Goal: Check status

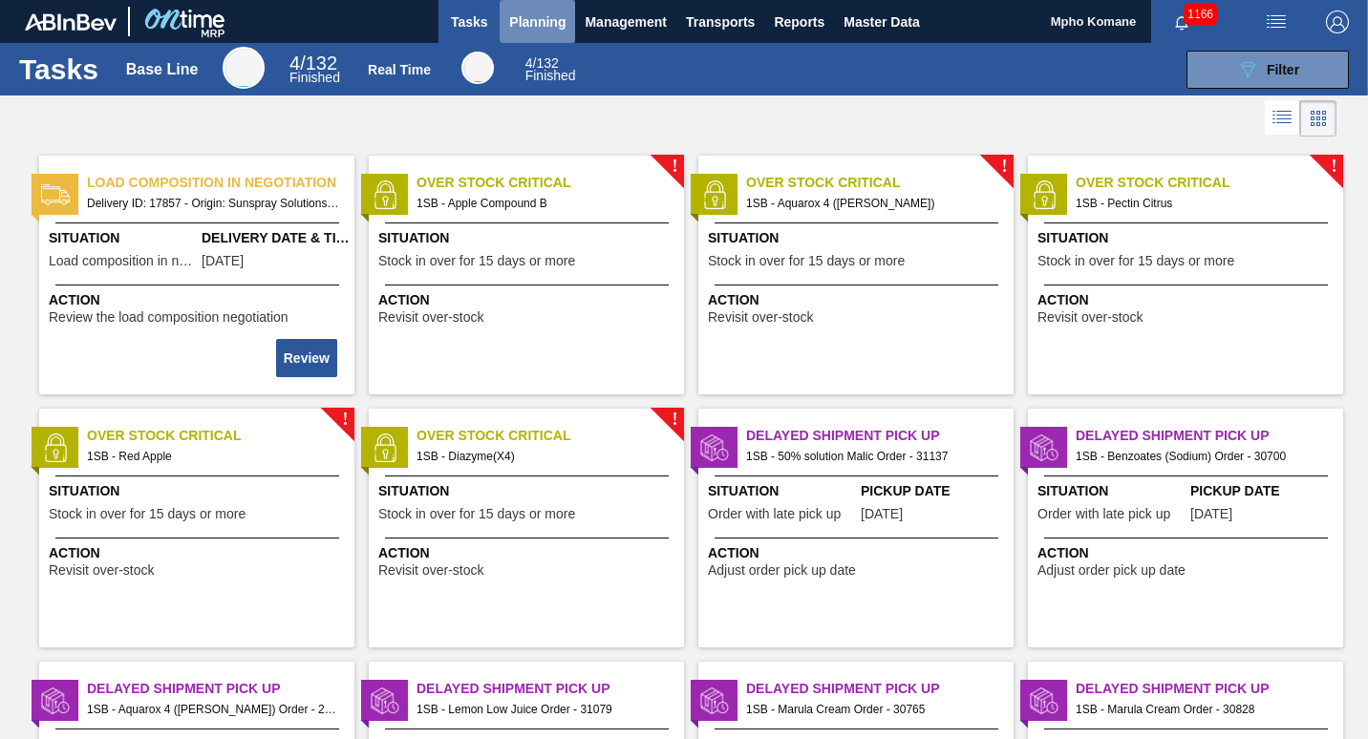
click at [537, 14] on span "Planning" at bounding box center [537, 22] width 56 height 23
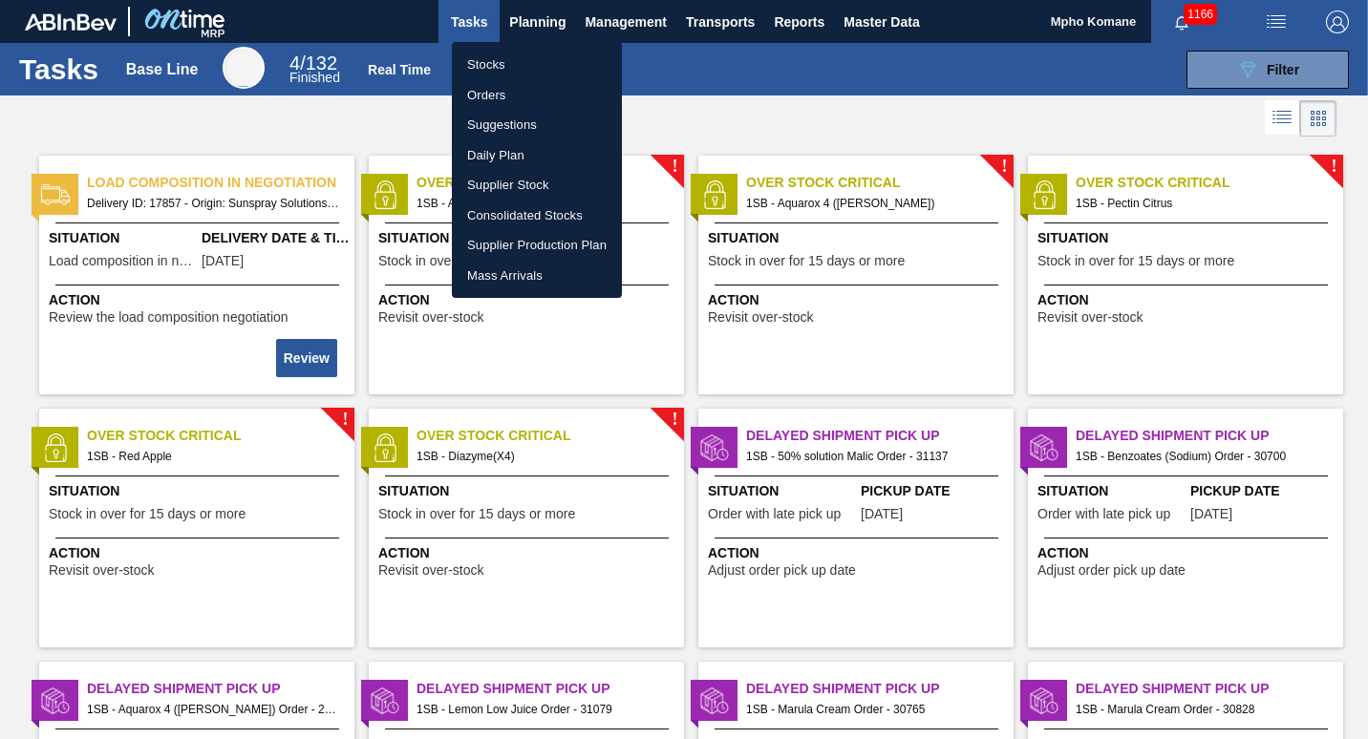
click at [512, 55] on li "Stocks" at bounding box center [537, 65] width 170 height 31
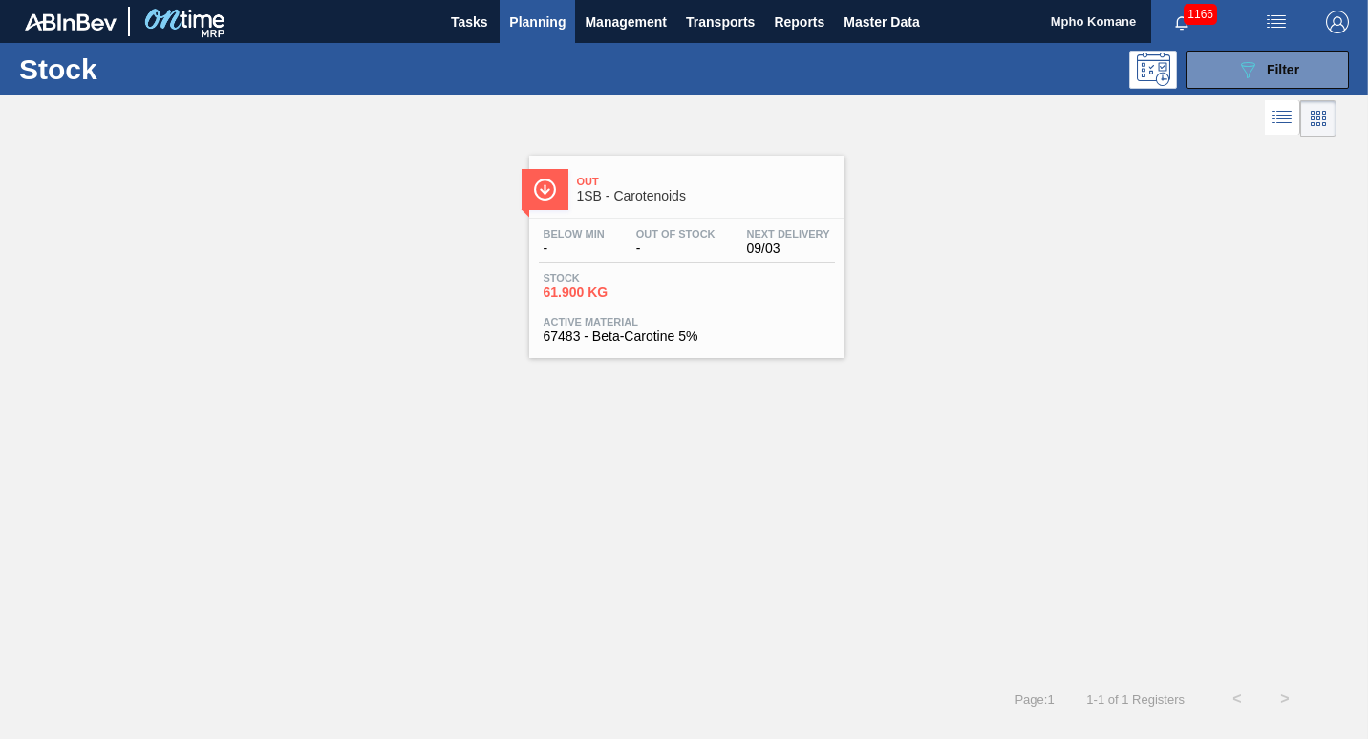
click at [638, 196] on span "1SB - Carotenoids" at bounding box center [706, 196] width 258 height 14
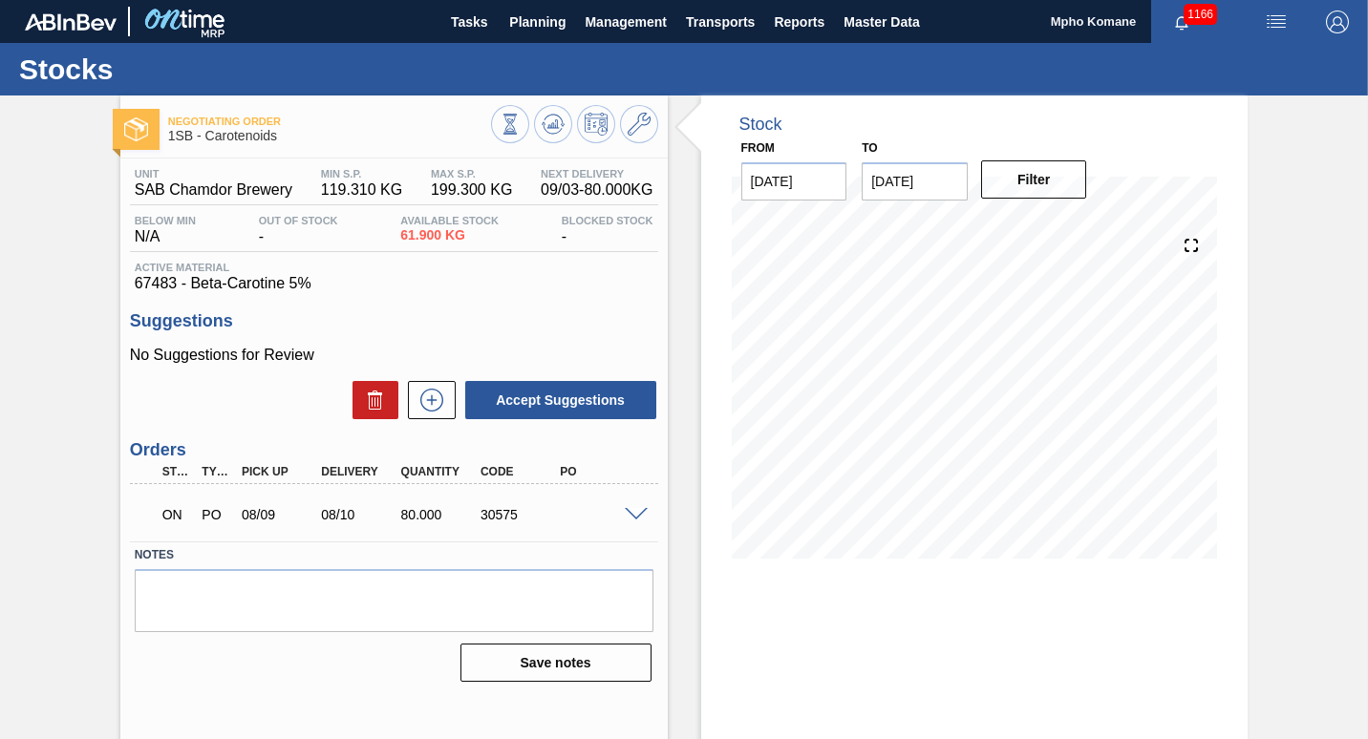
click at [635, 514] on span at bounding box center [636, 515] width 23 height 14
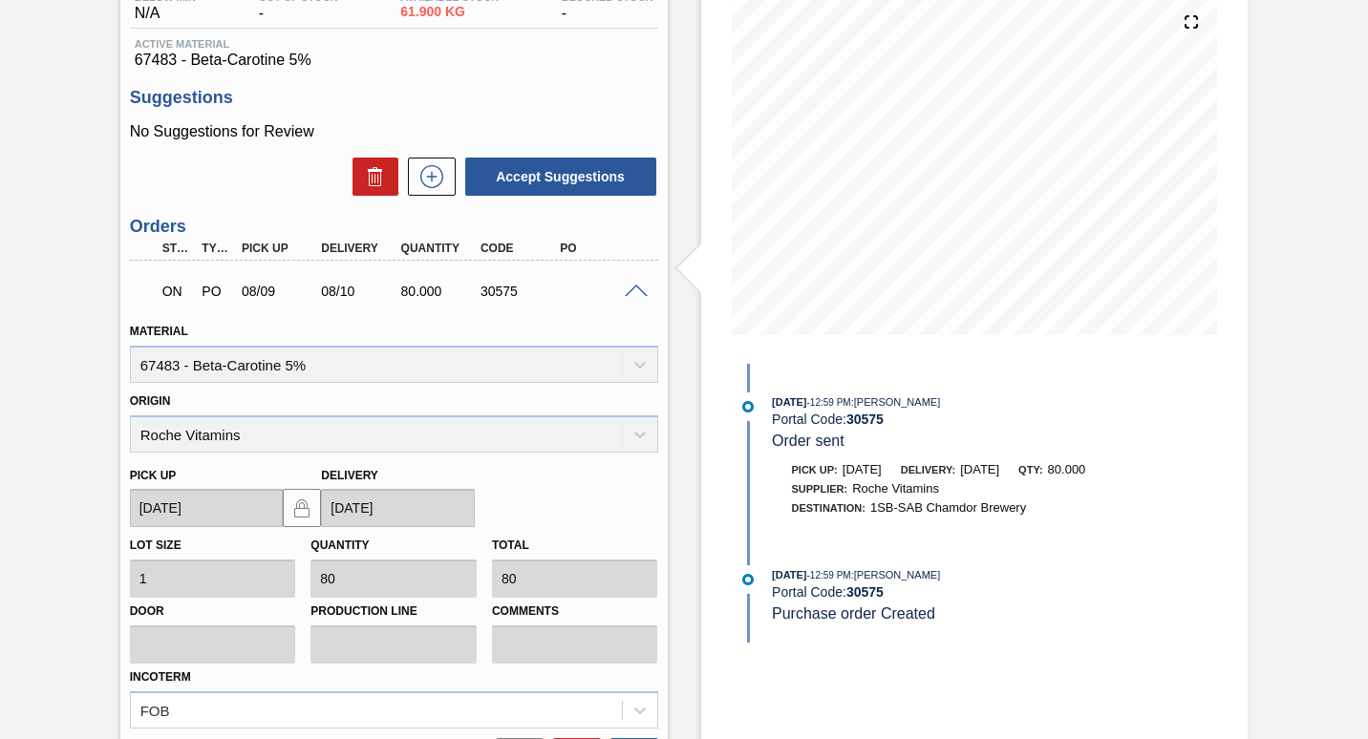
scroll to position [40, 0]
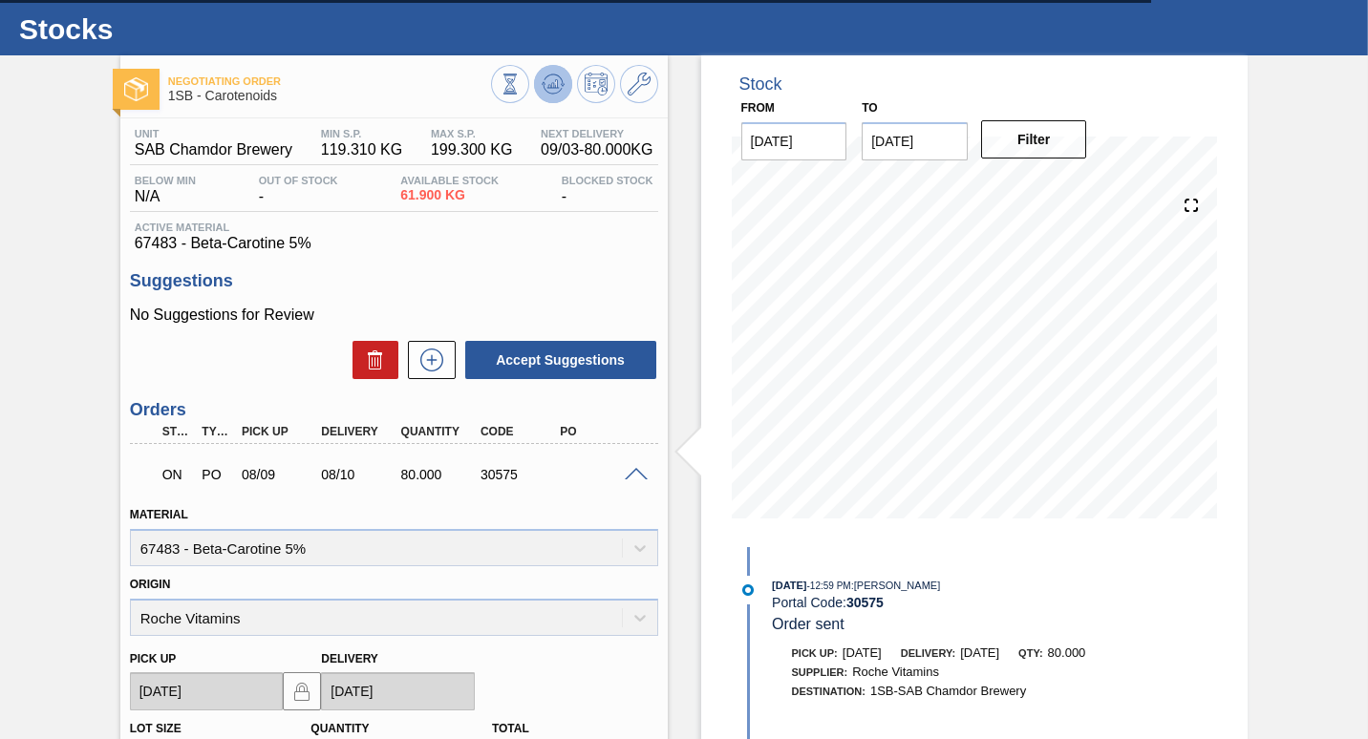
click at [555, 85] on icon at bounding box center [556, 84] width 2 height 8
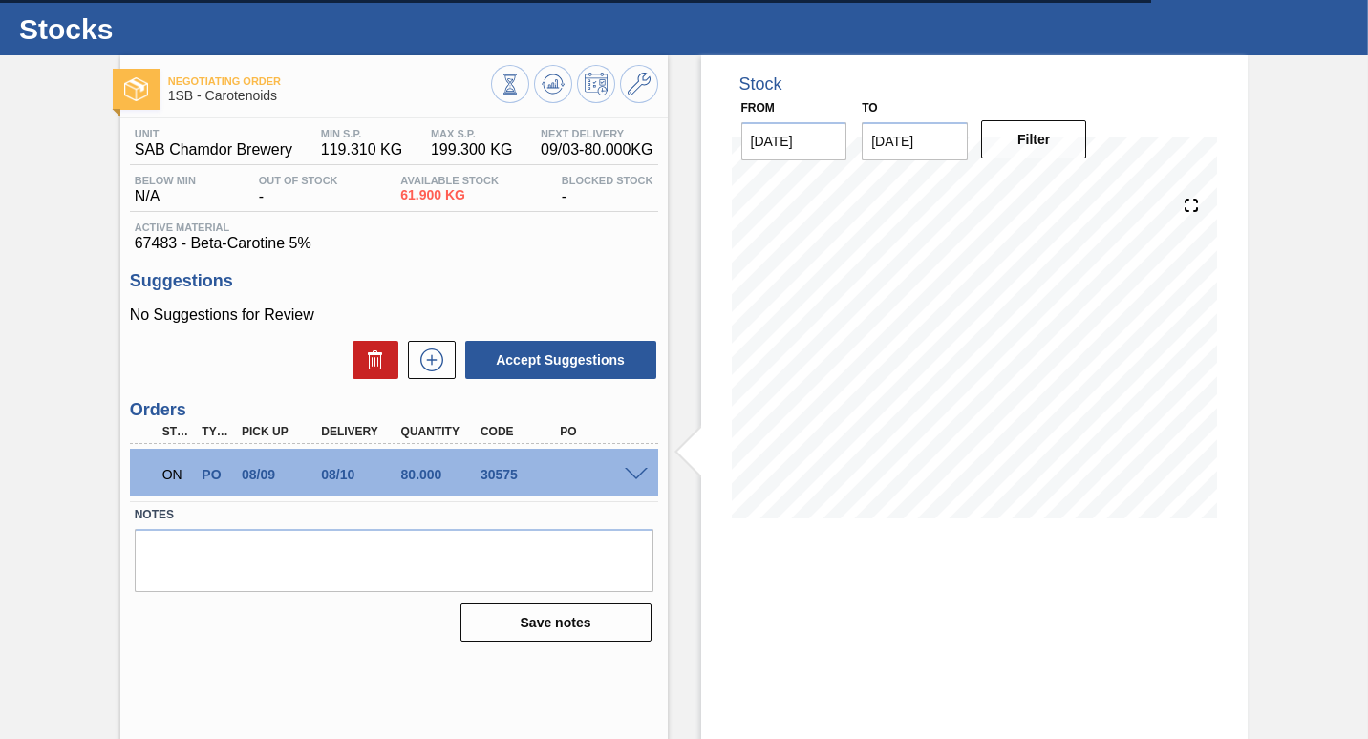
click at [640, 475] on span at bounding box center [636, 475] width 23 height 14
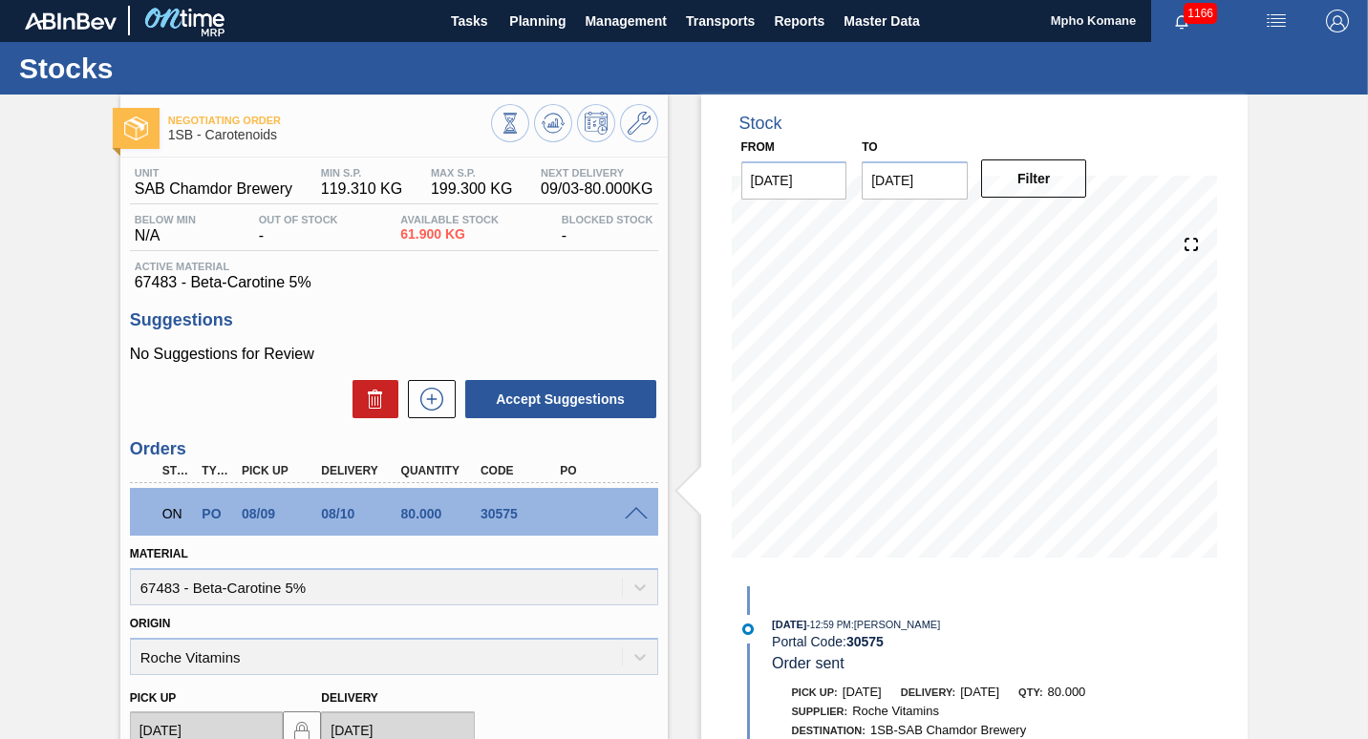
scroll to position [0, 0]
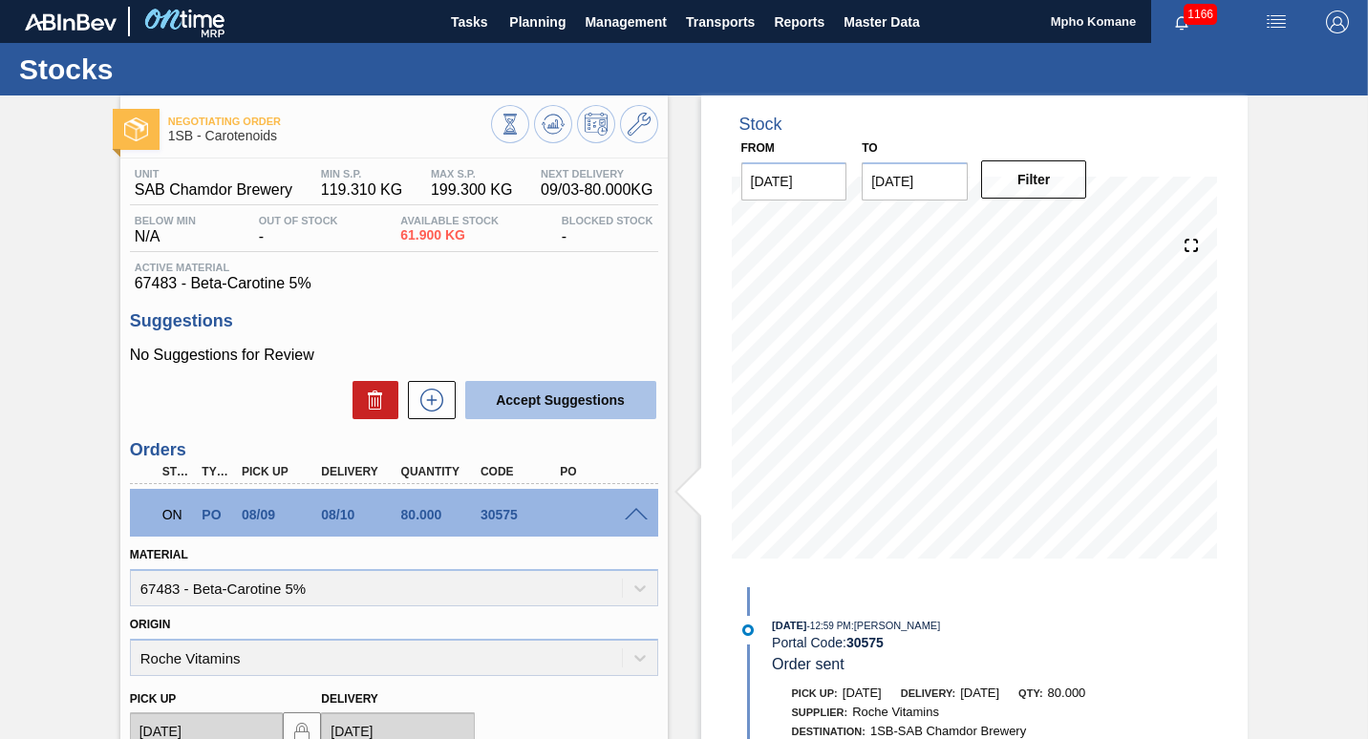
click at [576, 394] on button "Accept Suggestions" at bounding box center [560, 400] width 191 height 38
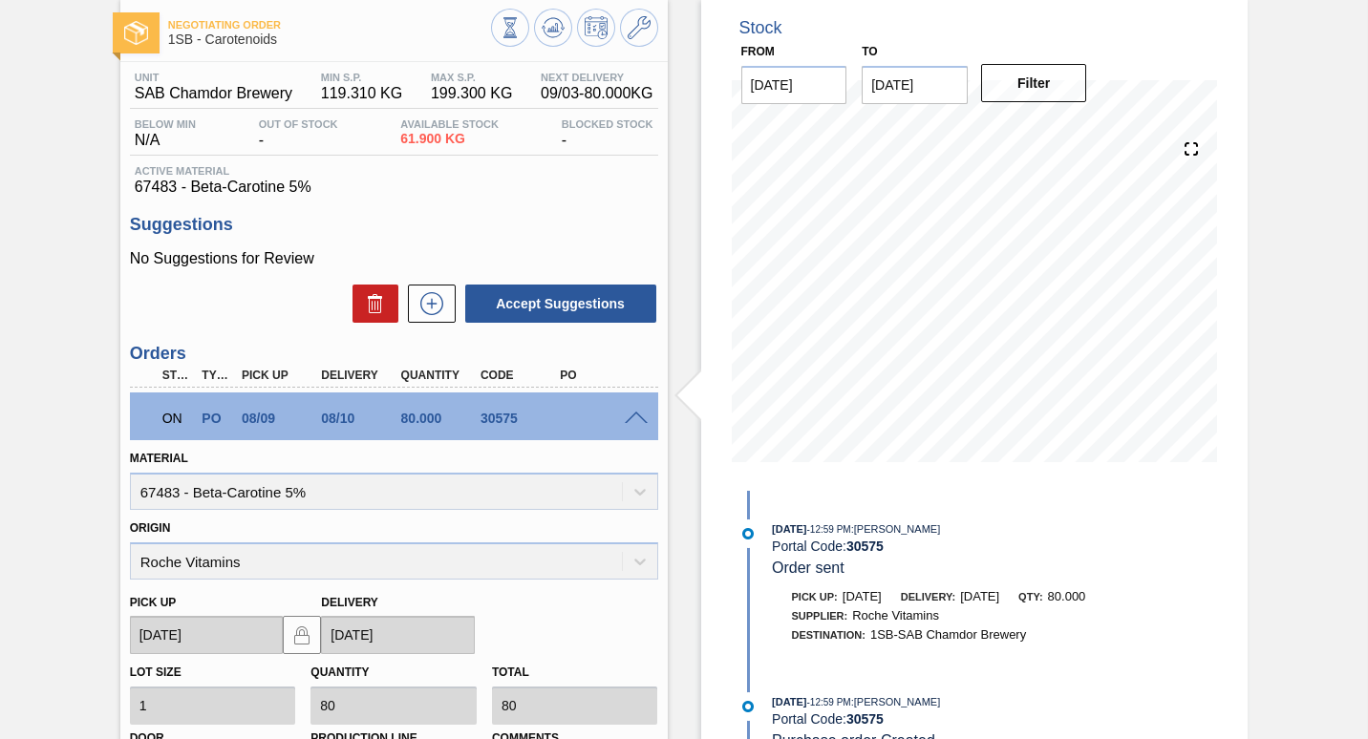
scroll to position [96, 0]
